Goal: Transaction & Acquisition: Purchase product/service

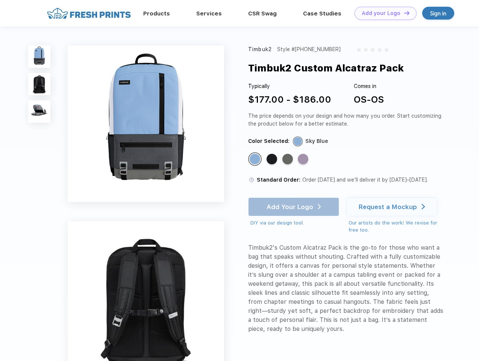
click at [383, 13] on link "Add your Logo Design Tool" at bounding box center [386, 13] width 62 height 13
click at [0, 0] on div "Design Tool" at bounding box center [0, 0] width 0 height 0
click at [404, 13] on link "Add your Logo Design Tool" at bounding box center [386, 13] width 62 height 13
click at [40, 56] on img at bounding box center [39, 57] width 22 height 22
click at [40, 84] on img at bounding box center [39, 84] width 22 height 22
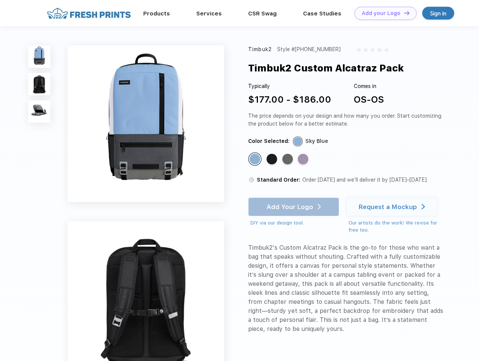
click at [40, 112] on img at bounding box center [39, 111] width 22 height 22
click at [256, 160] on div "Standard Color" at bounding box center [255, 159] width 11 height 11
click at [273, 160] on div "Standard Color" at bounding box center [272, 159] width 11 height 11
click at [289, 160] on div "Standard Color" at bounding box center [288, 159] width 11 height 11
click at [304, 160] on div "Standard Color" at bounding box center [303, 159] width 11 height 11
